Goal: Transaction & Acquisition: Purchase product/service

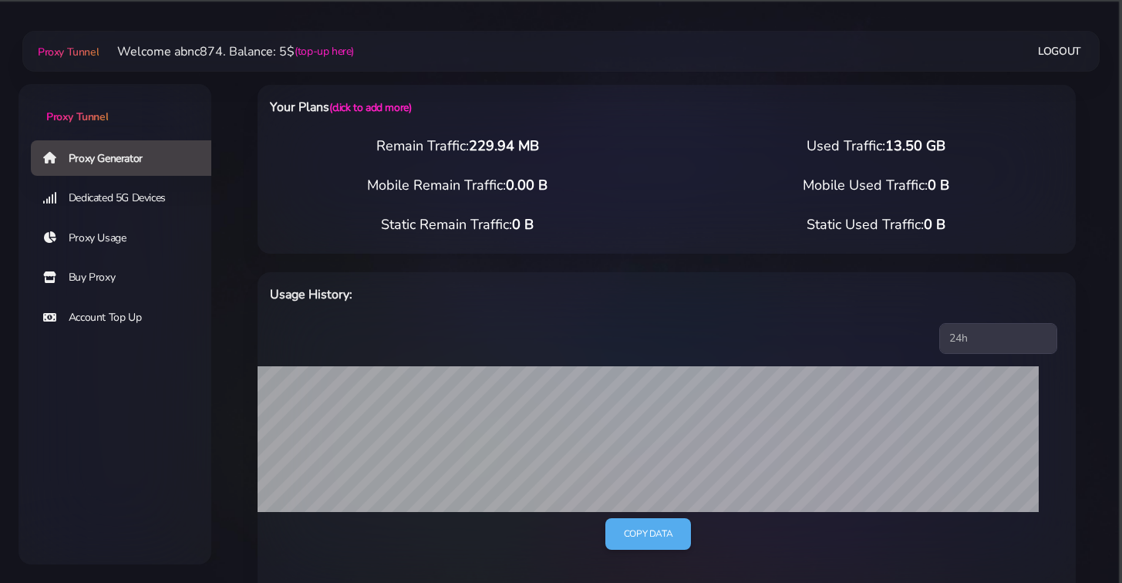
click at [110, 276] on link "Buy Proxy" at bounding box center [127, 277] width 193 height 35
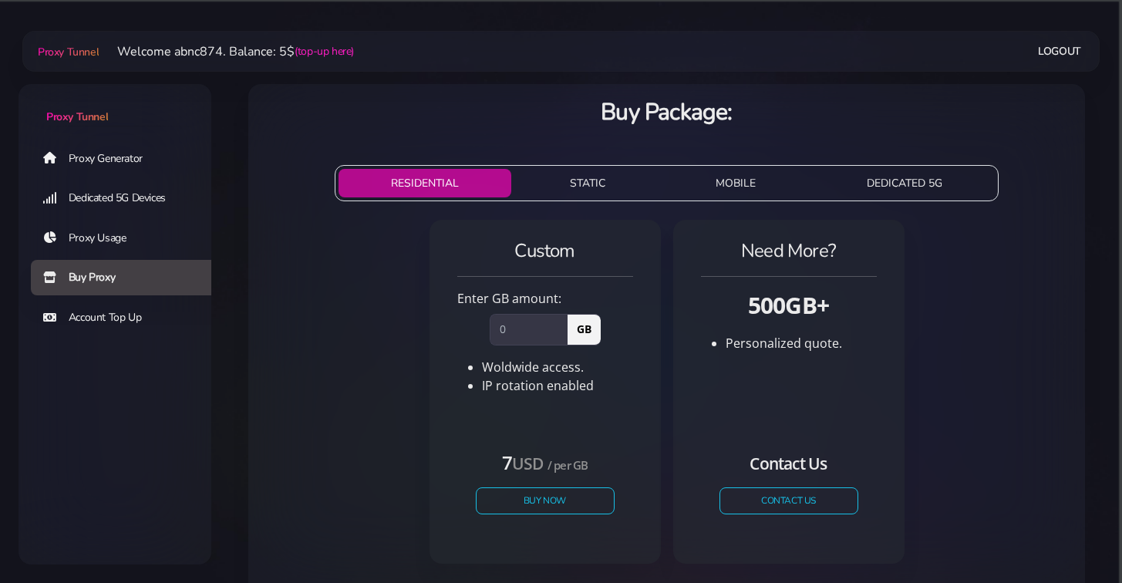
click at [123, 314] on link "Account Top Up" at bounding box center [127, 317] width 193 height 35
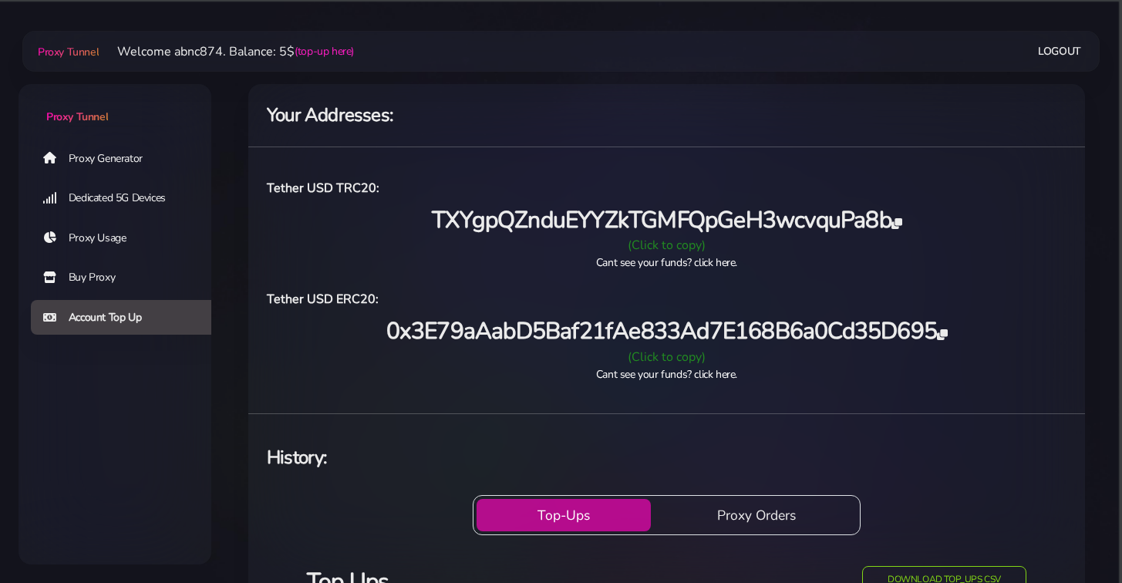
click at [674, 240] on div "(Click to copy)" at bounding box center [667, 245] width 818 height 19
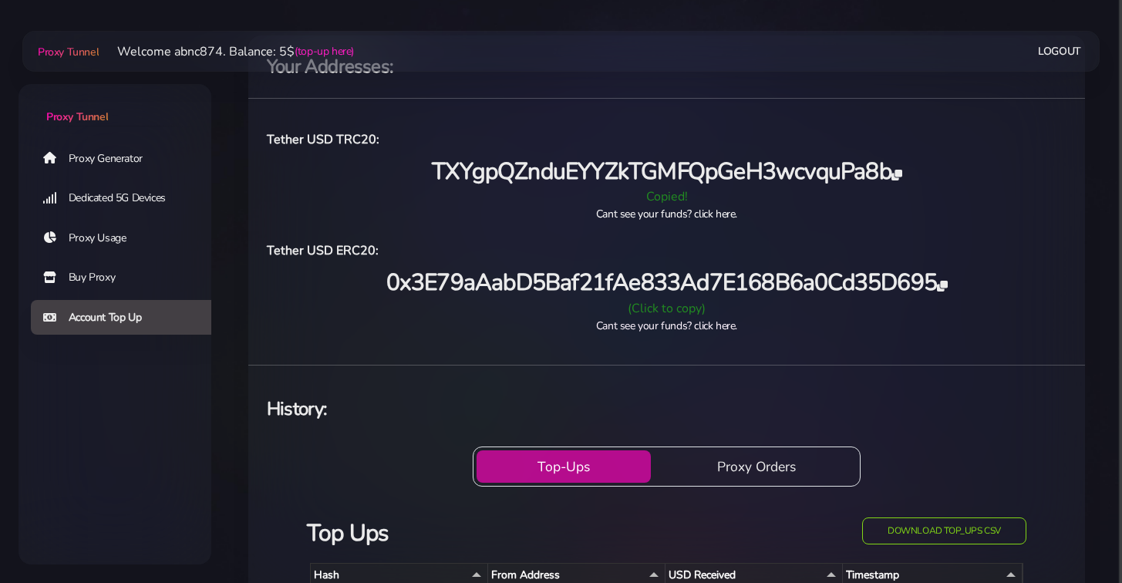
scroll to position [72, 0]
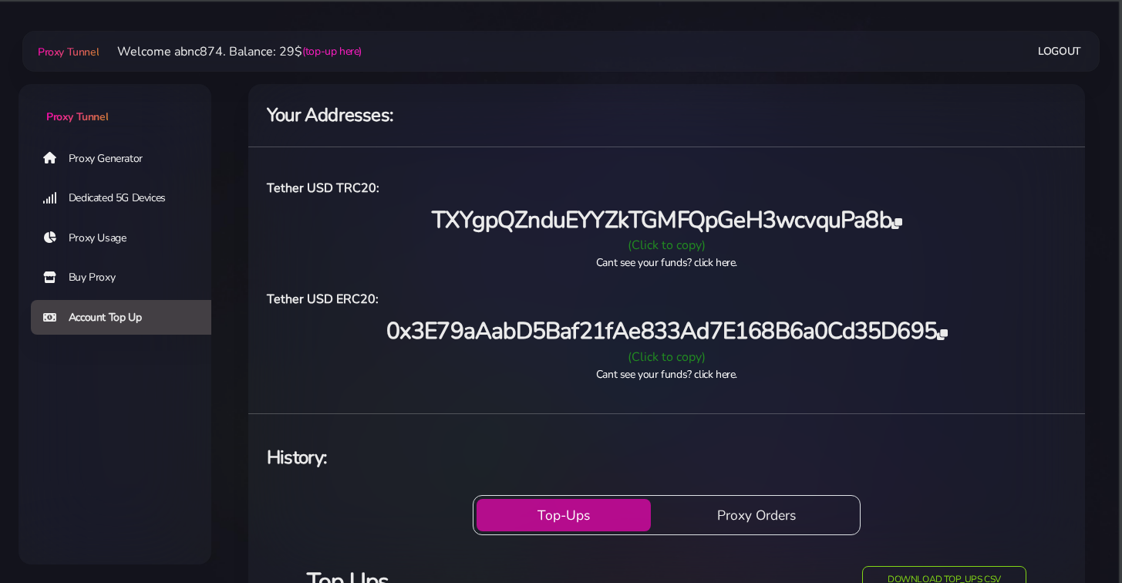
scroll to position [72, 0]
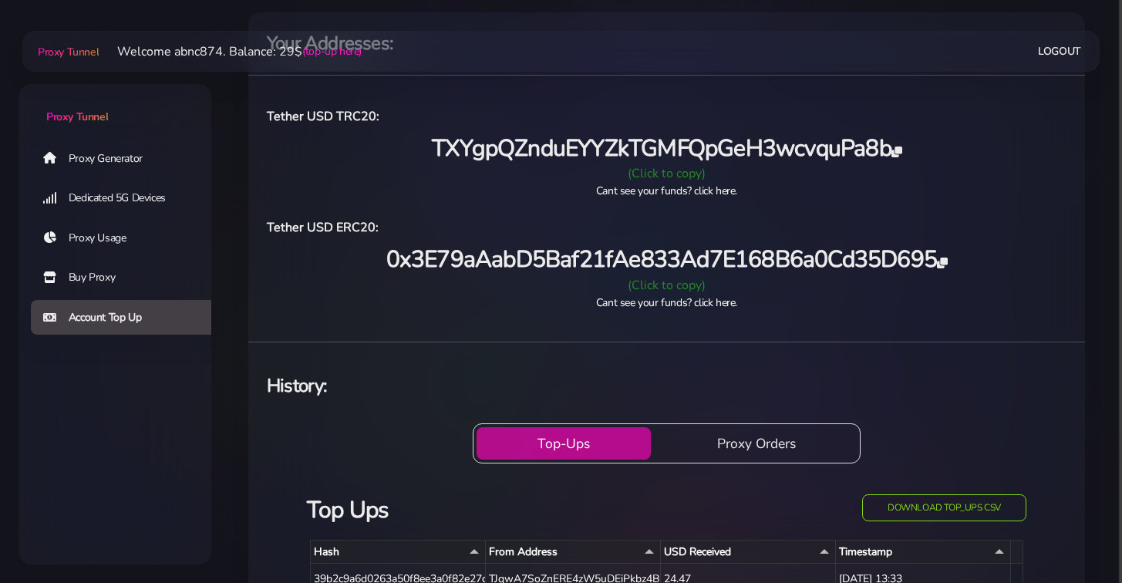
click at [102, 265] on link "Buy Proxy" at bounding box center [127, 277] width 193 height 35
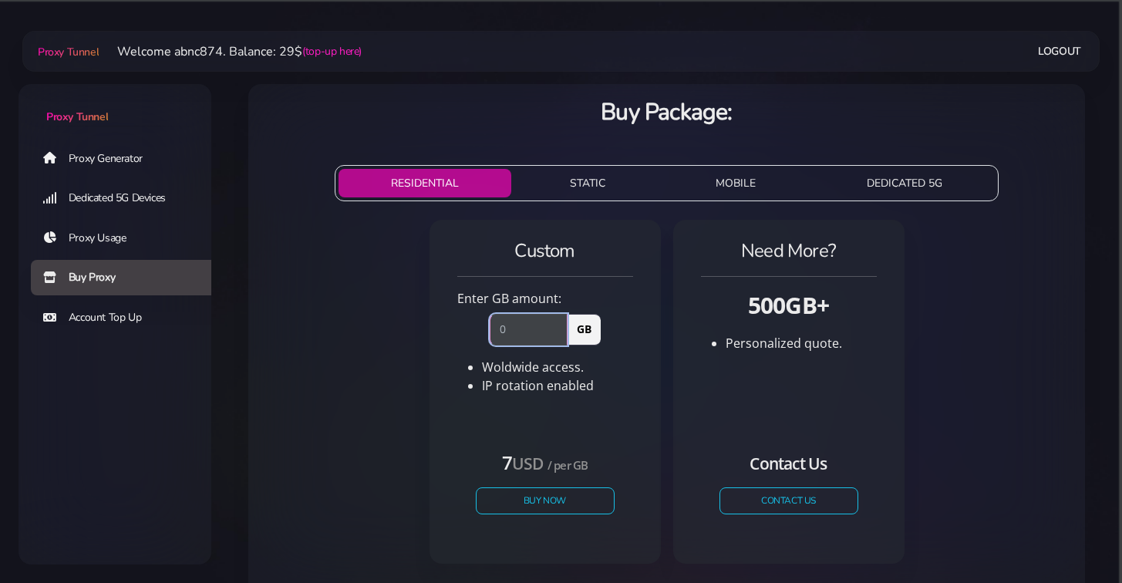
click at [532, 327] on input "number" at bounding box center [529, 329] width 78 height 31
type input "1"
click at [552, 493] on button "Buy Now" at bounding box center [545, 500] width 142 height 27
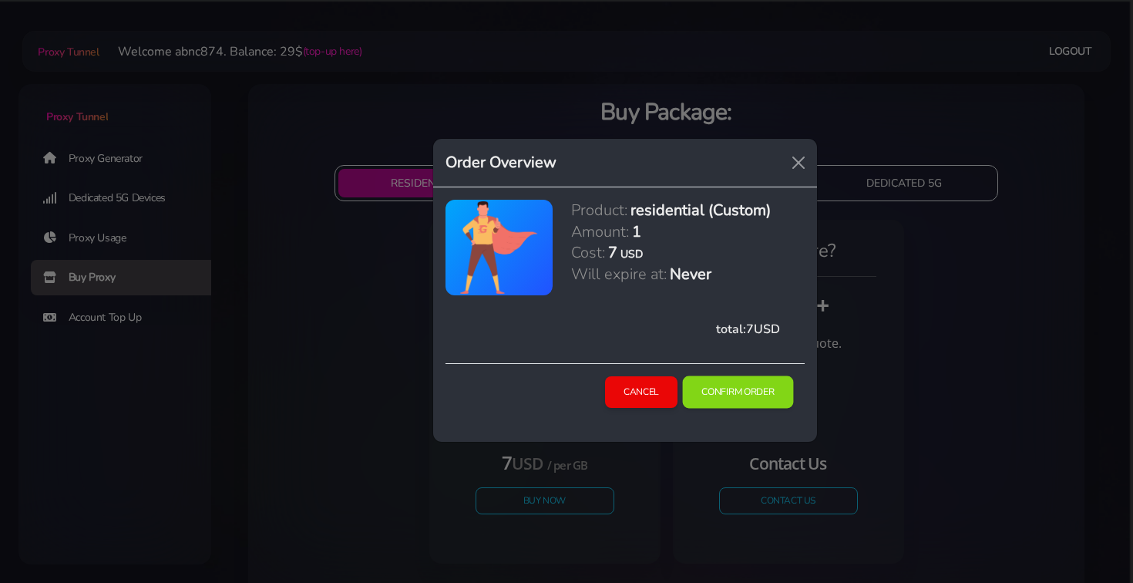
click at [724, 382] on button "Confirm Order" at bounding box center [737, 392] width 111 height 32
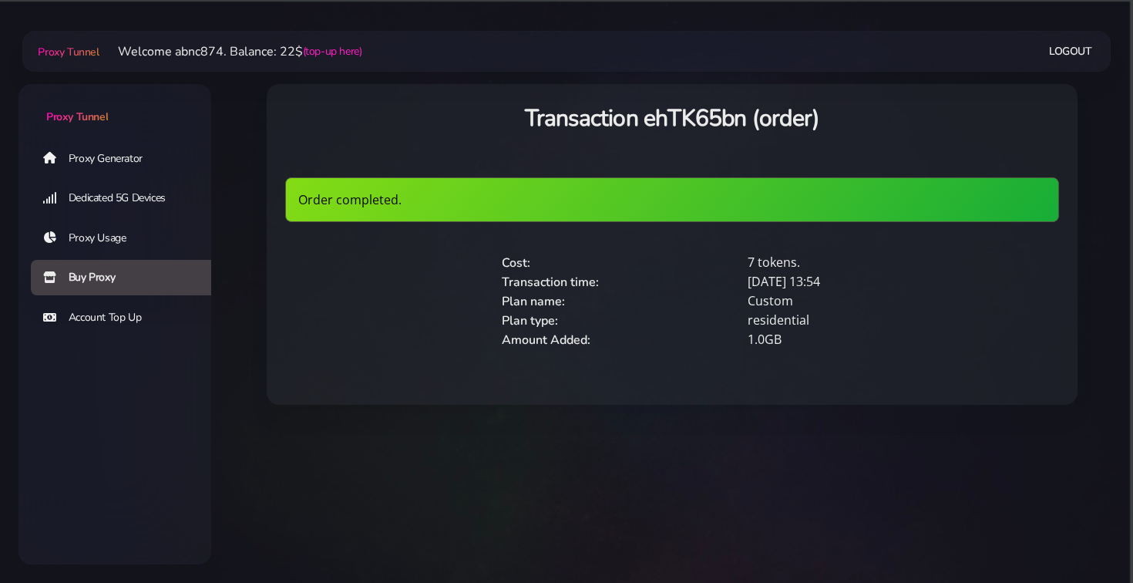
click at [89, 140] on link "Proxy Generator" at bounding box center [127, 157] width 193 height 35
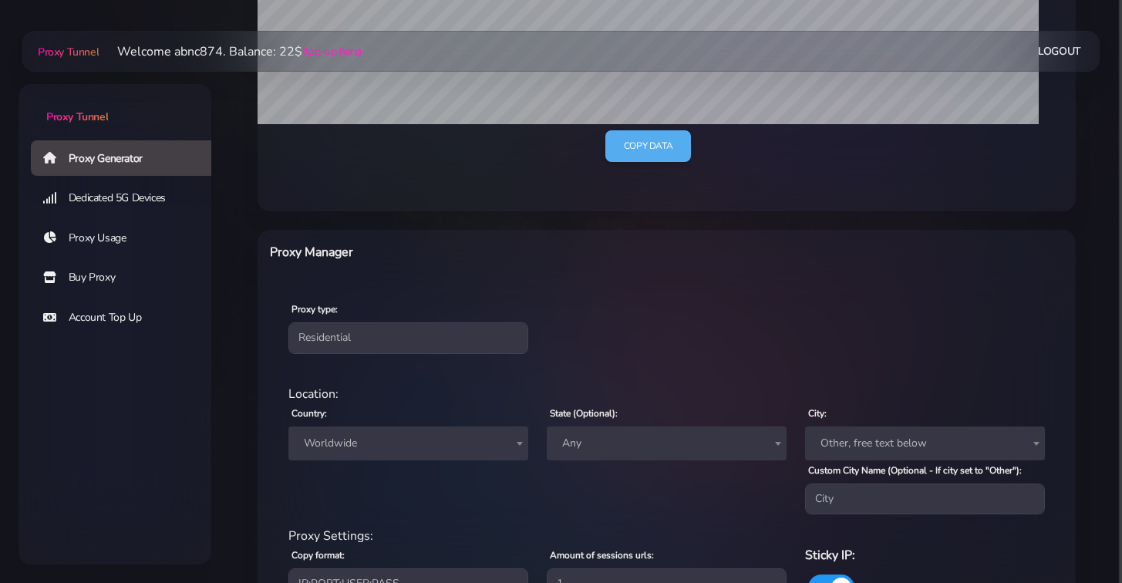
scroll to position [394, 0]
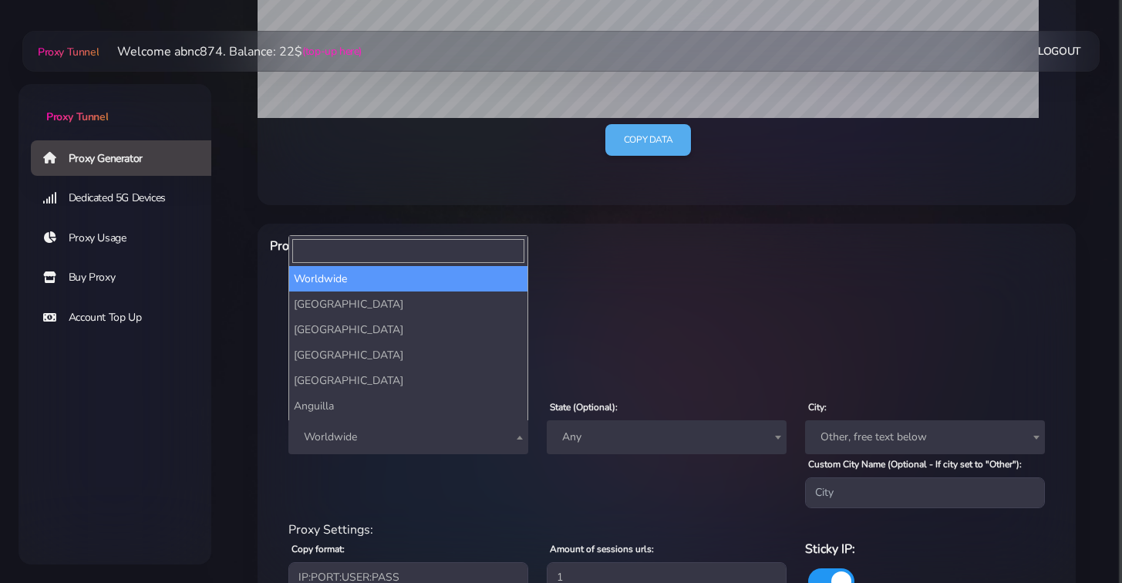
click at [440, 451] on span "Worldwide" at bounding box center [408, 437] width 240 height 34
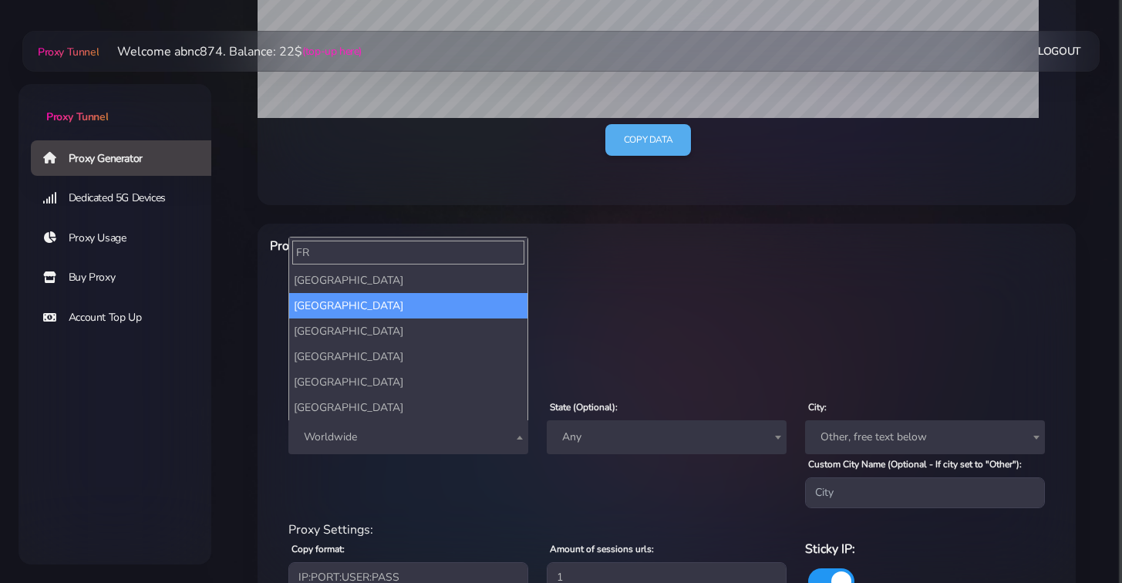
type input "FR"
select select "FR"
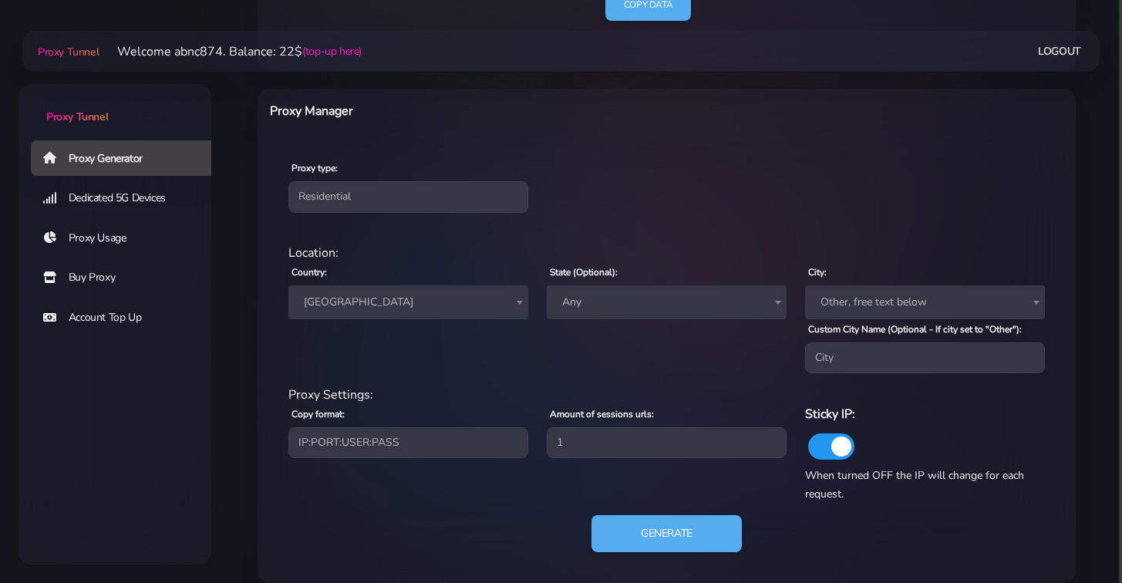
scroll to position [547, 0]
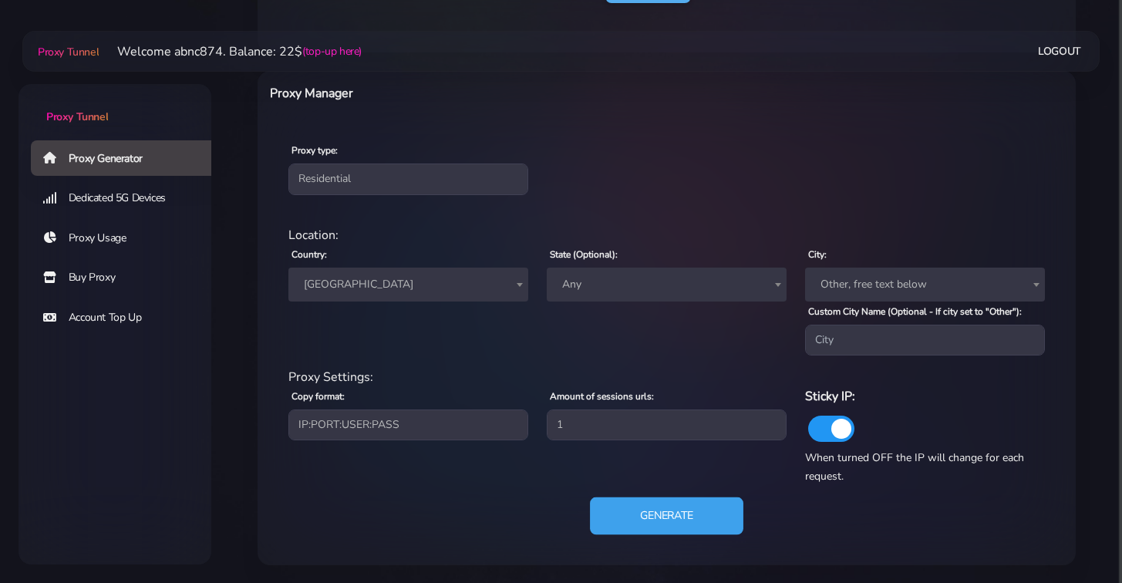
click at [655, 507] on button "Generate" at bounding box center [666, 516] width 153 height 38
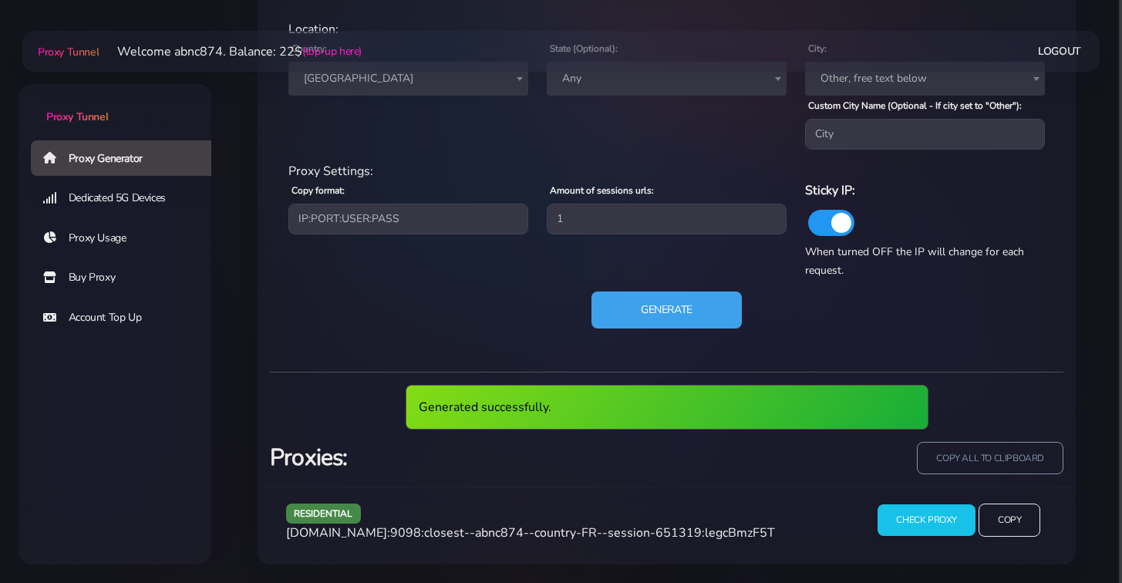
scroll to position [695, 0]
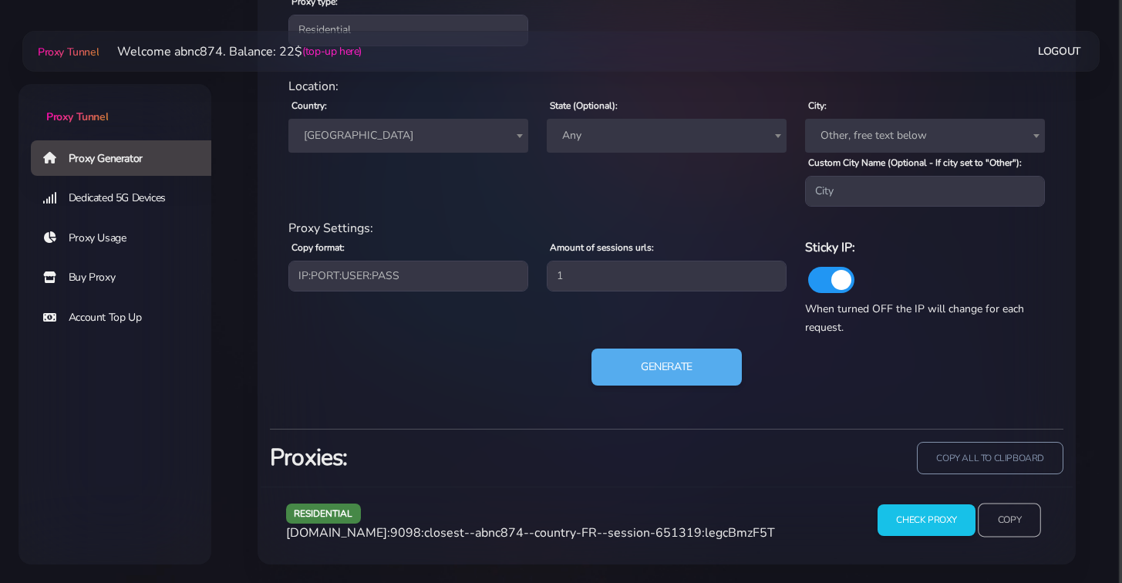
click at [1022, 526] on input "Copy" at bounding box center [1009, 520] width 63 height 34
click at [137, 164] on link "Proxy Generator" at bounding box center [127, 157] width 193 height 35
